Goal: Navigation & Orientation: Find specific page/section

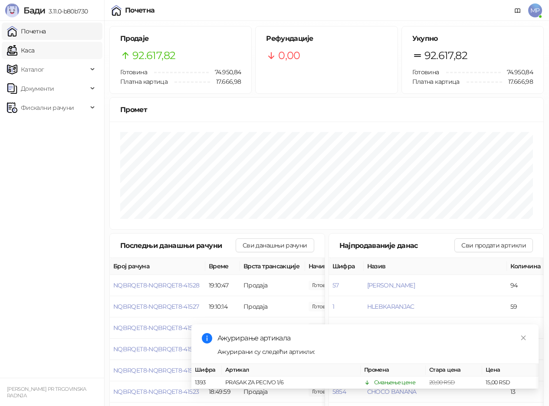
click at [33, 49] on link "Каса" at bounding box center [20, 50] width 27 height 17
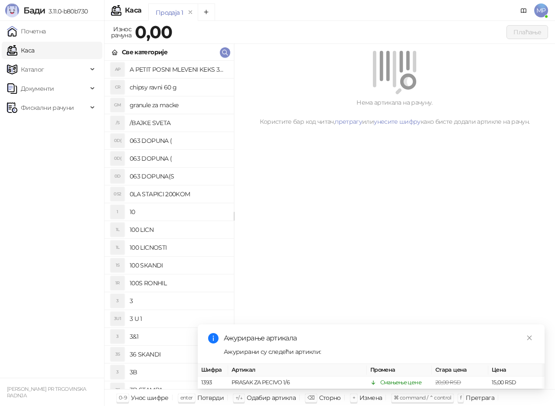
drag, startPoint x: 46, startPoint y: 30, endPoint x: 245, endPoint y: 400, distance: 420.0
click at [46, 30] on link "Почетна" at bounding box center [26, 31] width 39 height 17
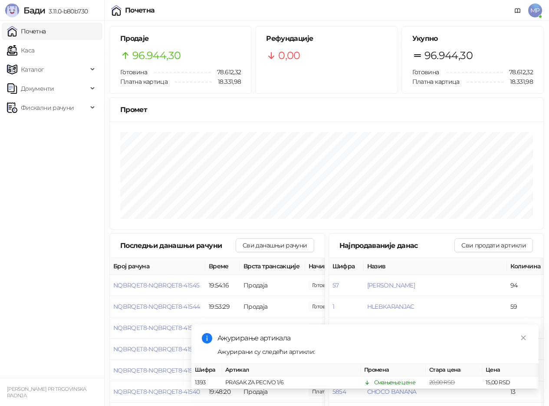
drag, startPoint x: 27, startPoint y: 55, endPoint x: 39, endPoint y: 24, distance: 33.1
click at [27, 54] on link "Каса" at bounding box center [20, 50] width 27 height 17
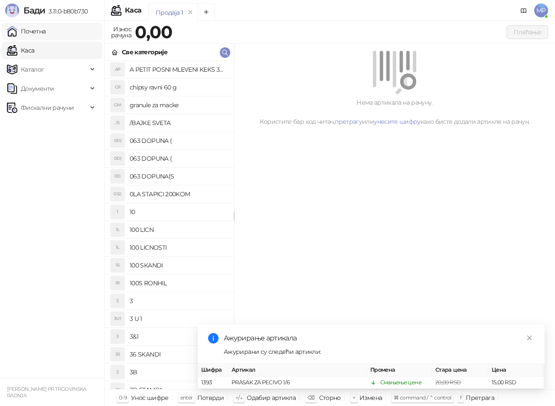
click at [39, 24] on link "Почетна" at bounding box center [26, 31] width 39 height 17
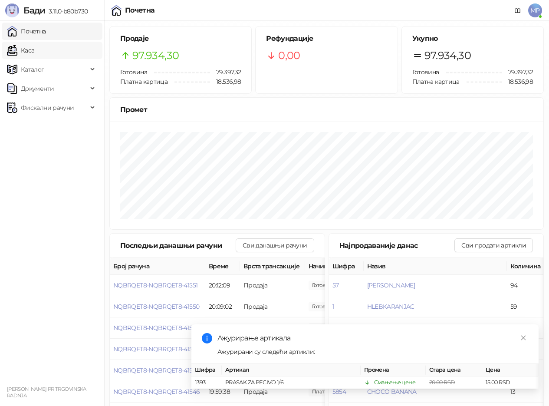
click at [34, 48] on link "Каса" at bounding box center [20, 50] width 27 height 17
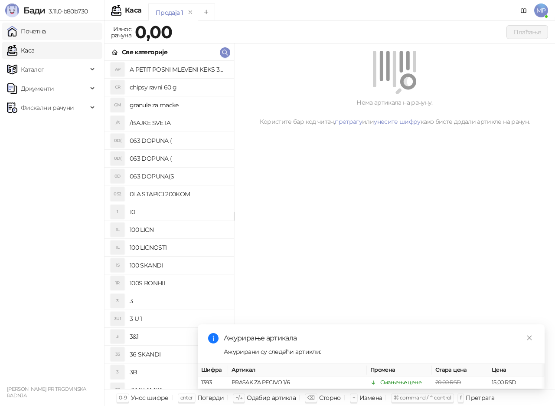
click at [38, 29] on link "Почетна" at bounding box center [26, 31] width 39 height 17
